Goal: Find specific page/section: Find specific page/section

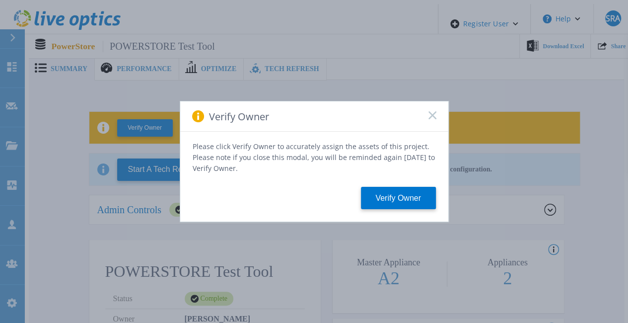
click at [434, 118] on icon at bounding box center [432, 115] width 8 height 8
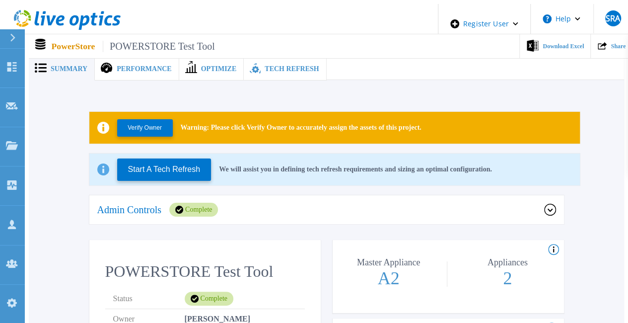
click at [262, 207] on div "Admin Controls Complete" at bounding box center [320, 210] width 447 height 14
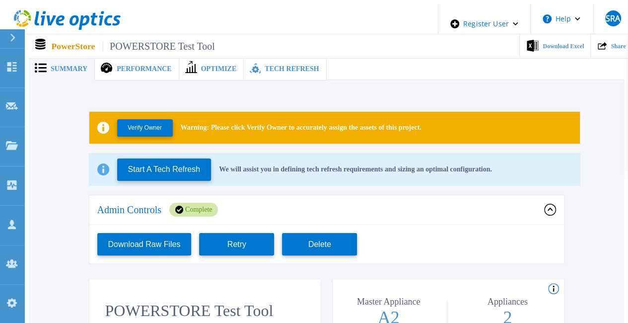
click at [262, 207] on div "Admin Controls Complete" at bounding box center [320, 210] width 447 height 14
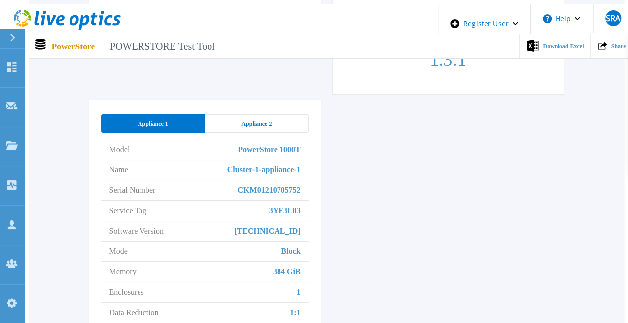
scroll to position [447, 0]
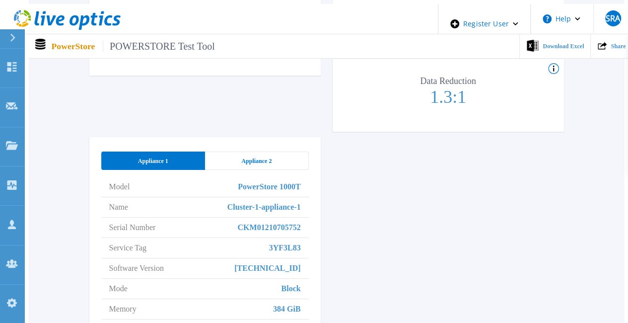
click at [266, 157] on span "Appliance 2" at bounding box center [256, 161] width 30 height 8
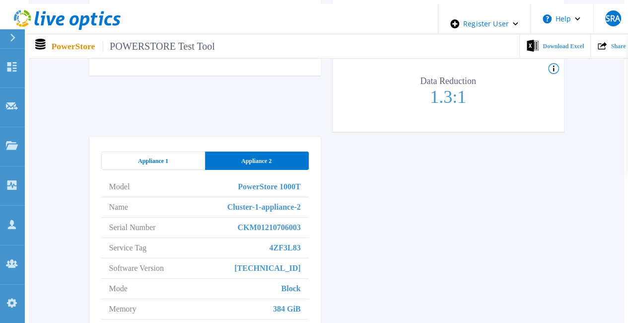
click at [138, 157] on span "Appliance 1" at bounding box center [153, 161] width 30 height 8
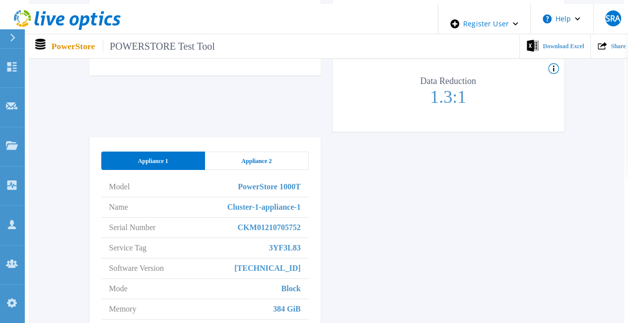
drag, startPoint x: 160, startPoint y: 215, endPoint x: 164, endPoint y: 228, distance: 13.8
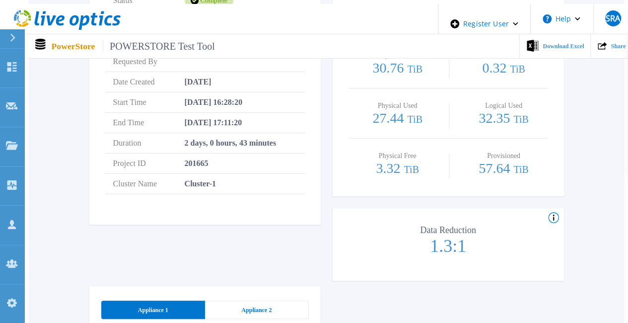
drag, startPoint x: 164, startPoint y: 228, endPoint x: 131, endPoint y: 235, distance: 33.9
click at [132, 235] on div "POWERSTORE Test Tool Status Complete Owner [PERSON_NAME] Account Dell Requested…" at bounding box center [204, 114] width 231 height 344
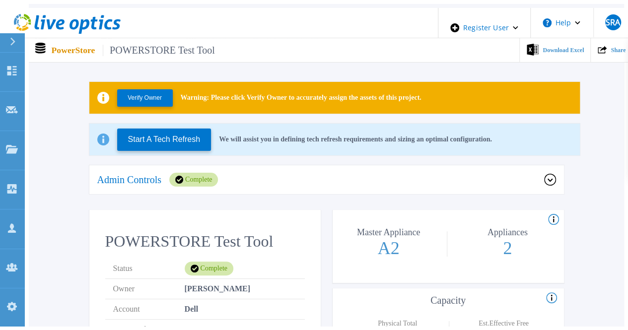
scroll to position [0, 0]
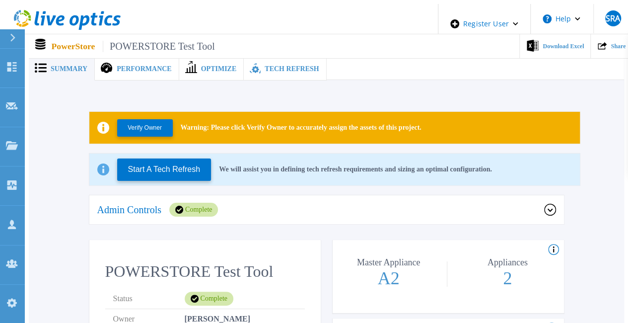
click at [150, 66] on span "Performance" at bounding box center [144, 69] width 55 height 7
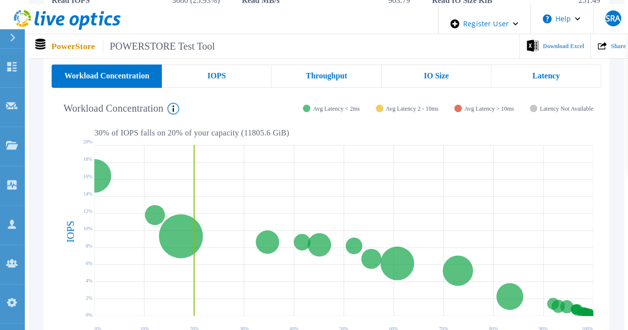
scroll to position [199, 0]
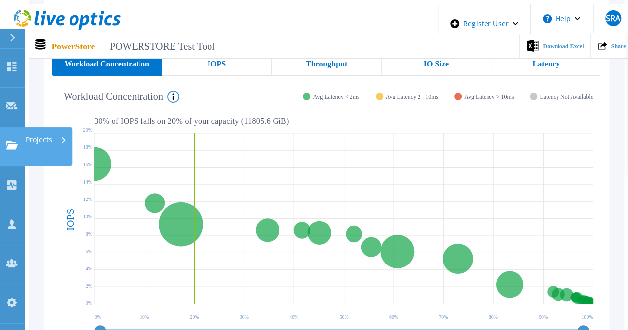
click at [4, 127] on link "Projects Projects" at bounding box center [12, 146] width 25 height 39
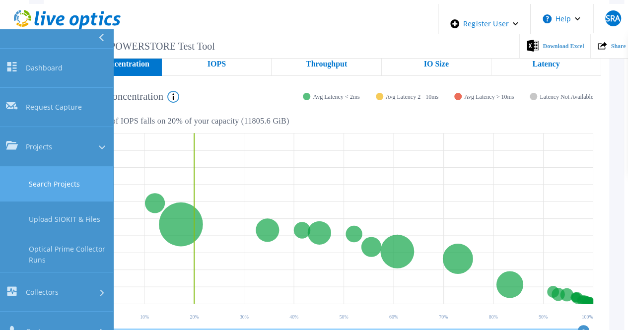
click at [37, 166] on link "Search Projects" at bounding box center [56, 183] width 113 height 35
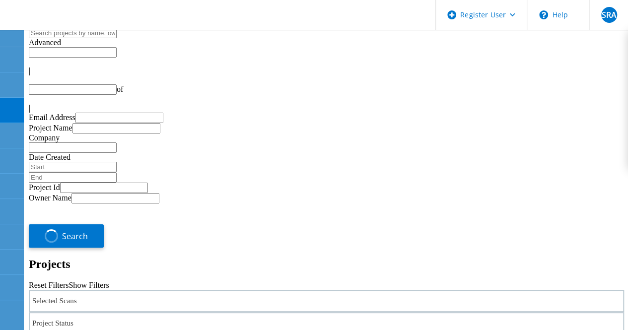
type input "3"
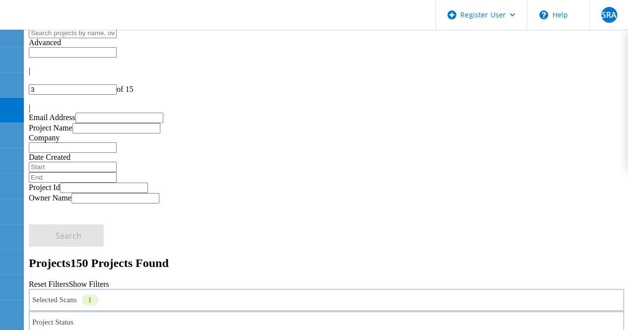
click at [375, 280] on div "Reset Filters Show Filters" at bounding box center [326, 284] width 595 height 9
click at [137, 289] on div "Selected Scans 1" at bounding box center [326, 300] width 595 height 22
click at [78, 283] on label "PowerStore" at bounding box center [80, 287] width 37 height 8
click at [61, 283] on input "PowerStore" at bounding box center [57, 286] width 6 height 6
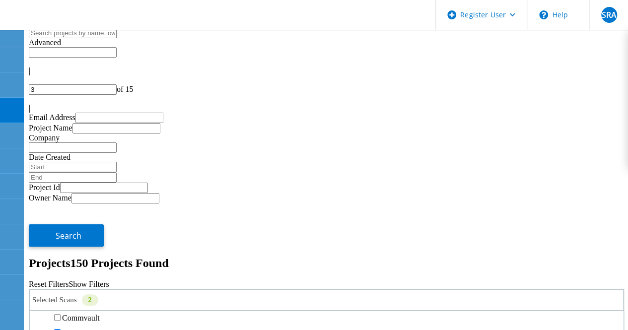
scroll to position [596, 0]
click at [78, 284] on label "Data Domain" at bounding box center [83, 288] width 43 height 8
click at [61, 284] on input "Data Domain" at bounding box center [57, 287] width 6 height 6
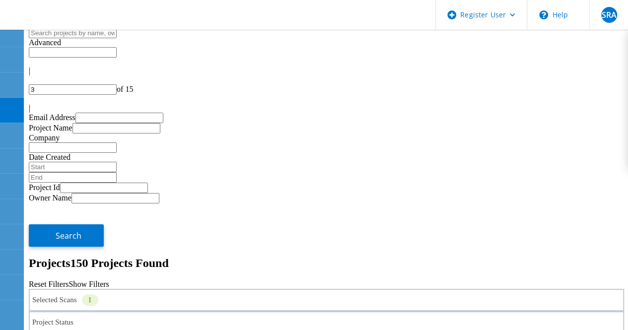
click at [117, 38] on input "text" at bounding box center [73, 33] width 88 height 10
type input "appliance"
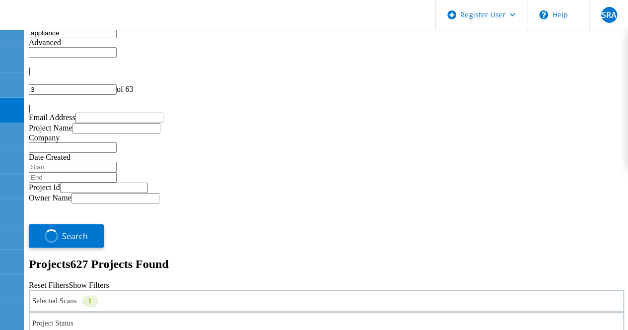
type input "1"
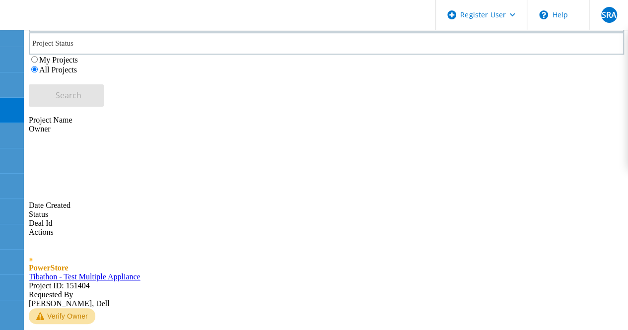
scroll to position [280, 0]
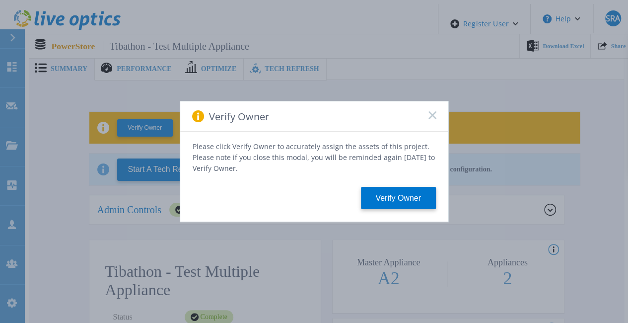
click at [432, 119] on rect at bounding box center [432, 115] width 8 height 8
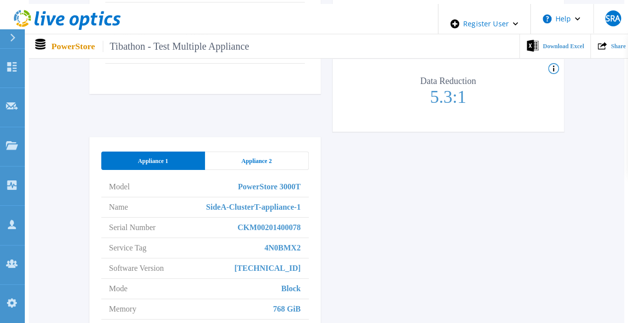
scroll to position [496, 0]
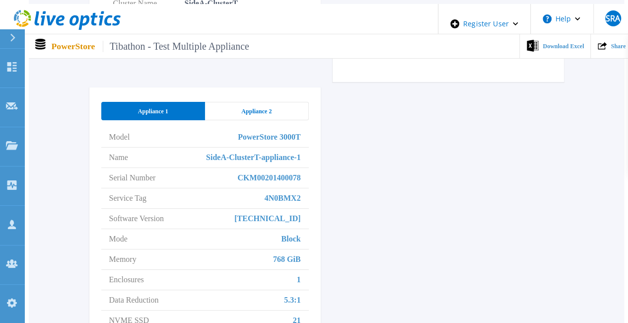
click at [263, 102] on div "Appliance 2" at bounding box center [257, 111] width 104 height 18
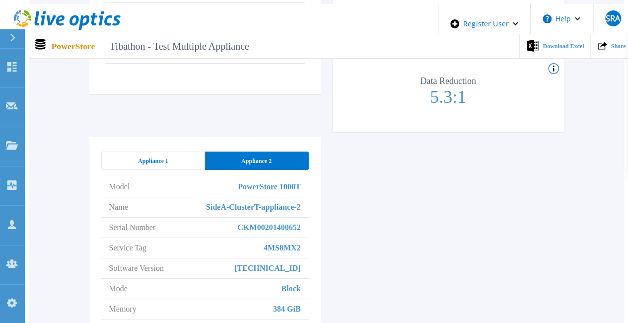
click at [175, 151] on div "Appliance 1" at bounding box center [153, 160] width 104 height 18
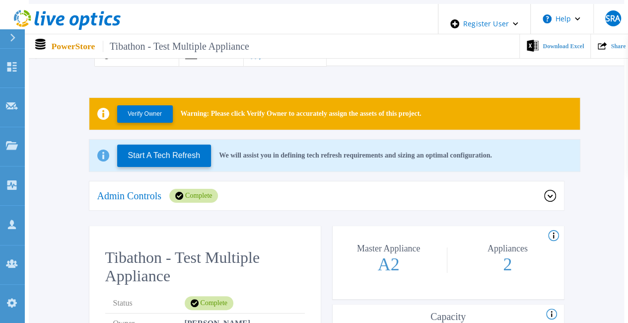
scroll to position [0, 0]
